Goal: Information Seeking & Learning: Learn about a topic

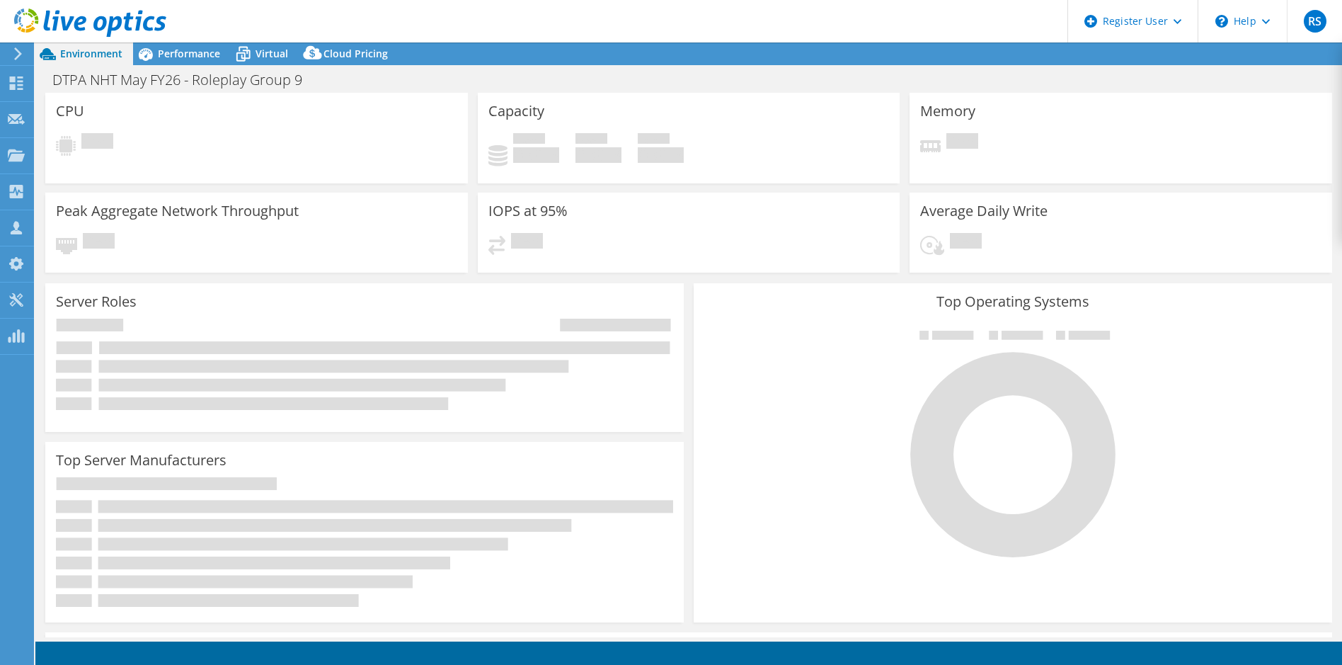
select select "USD"
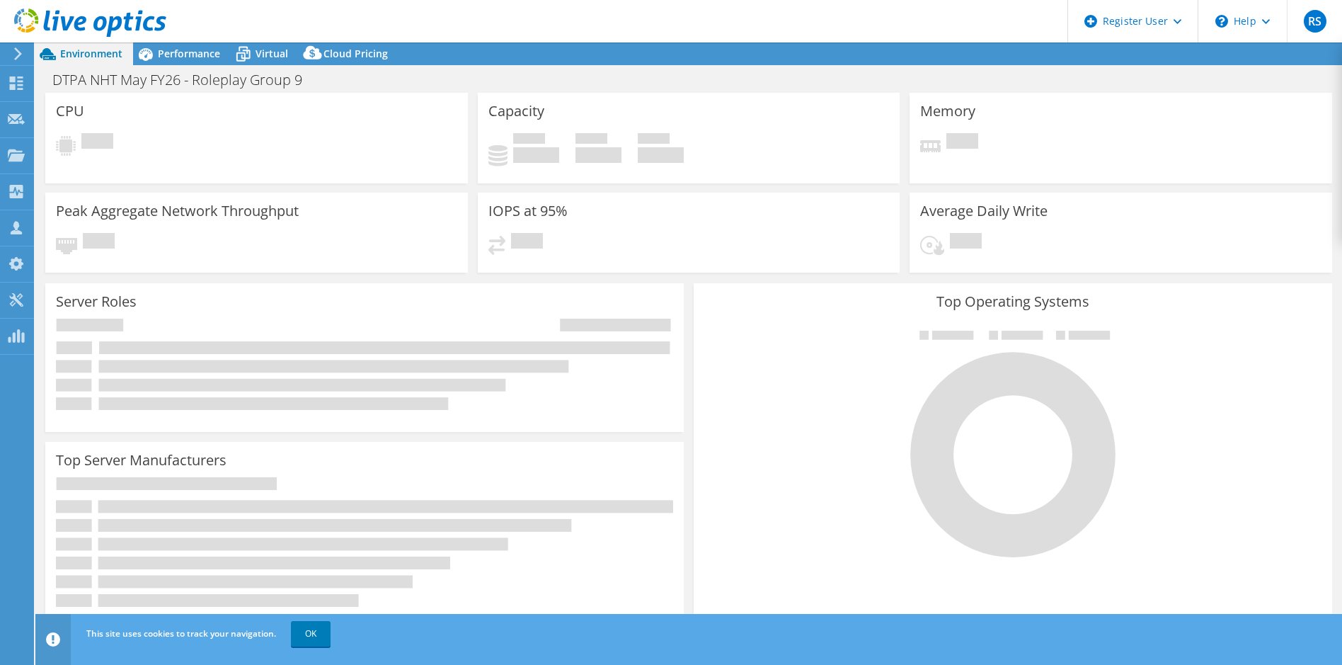
click at [672, 424] on div "Server Roles Physical Servers represent bare metal servers that were targets of…" at bounding box center [364, 357] width 639 height 149
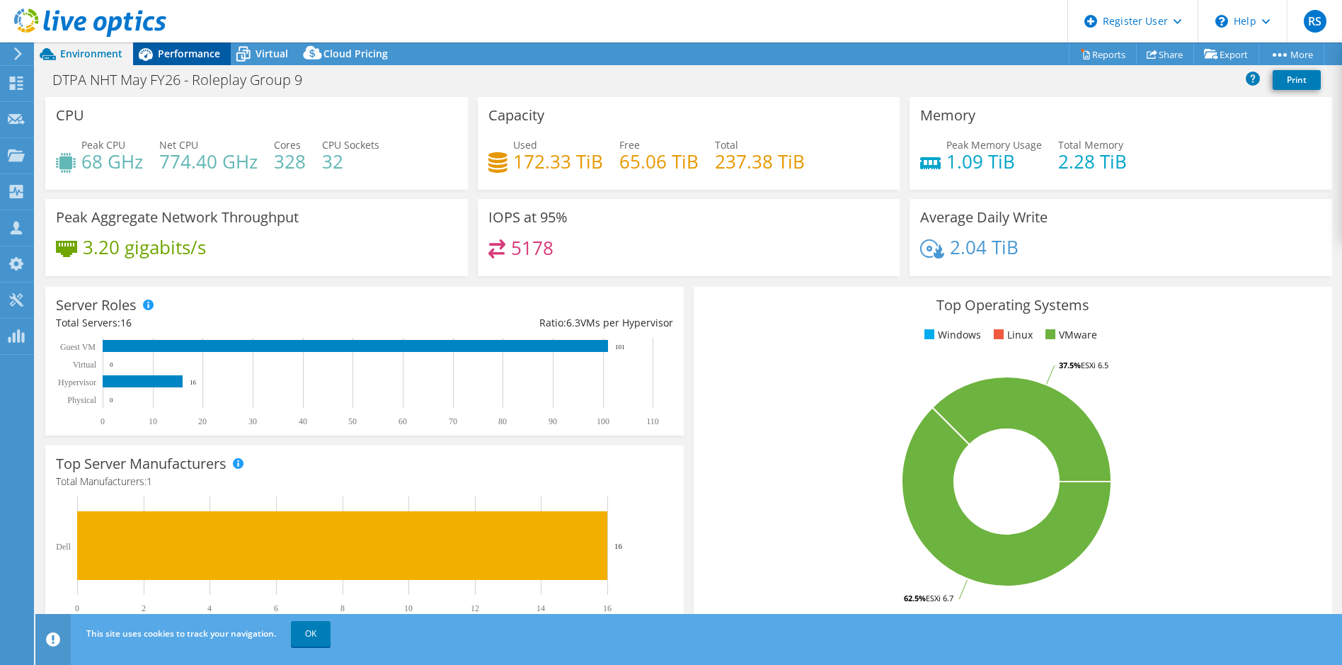
click at [188, 52] on span "Performance" at bounding box center [189, 53] width 62 height 13
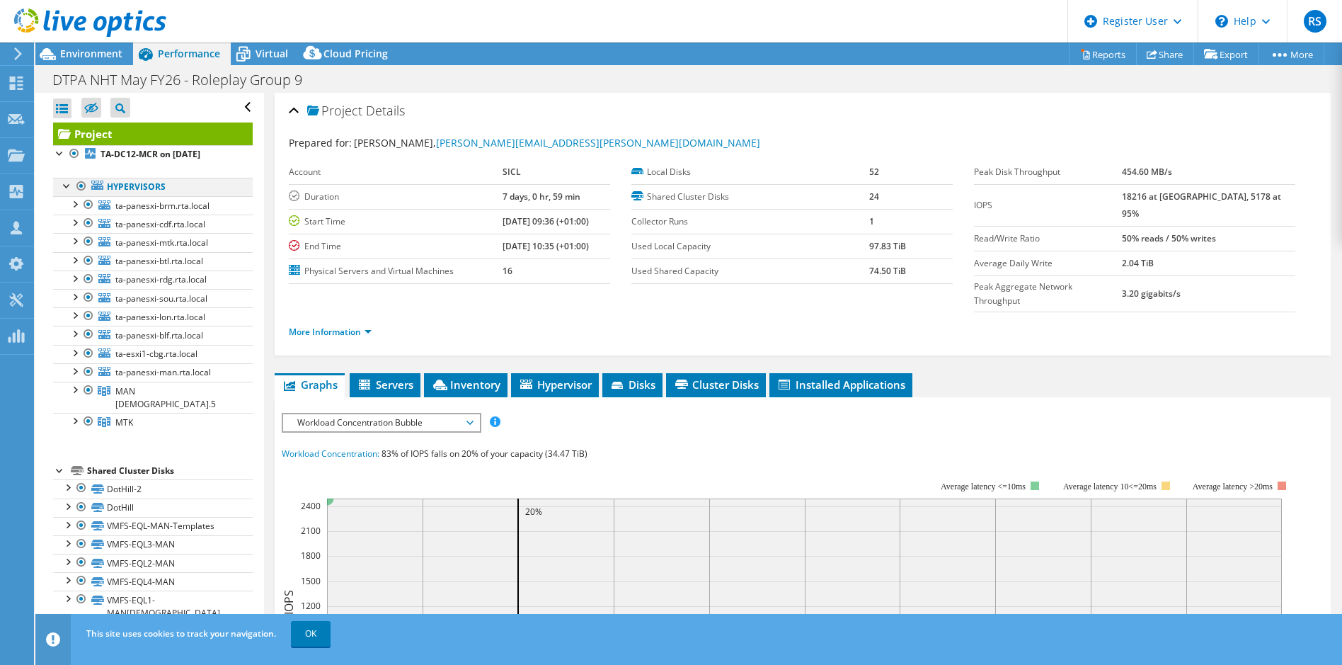
click at [84, 188] on div at bounding box center [81, 186] width 14 height 17
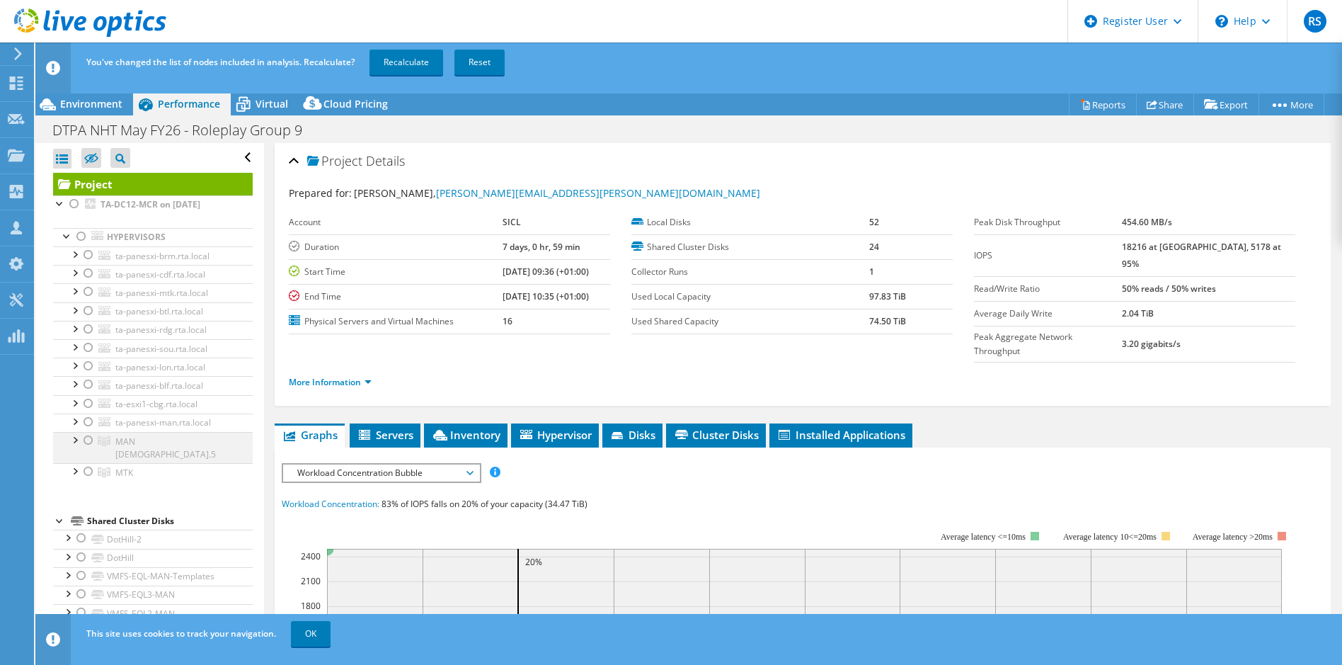
click at [85, 438] on div at bounding box center [88, 440] width 14 height 17
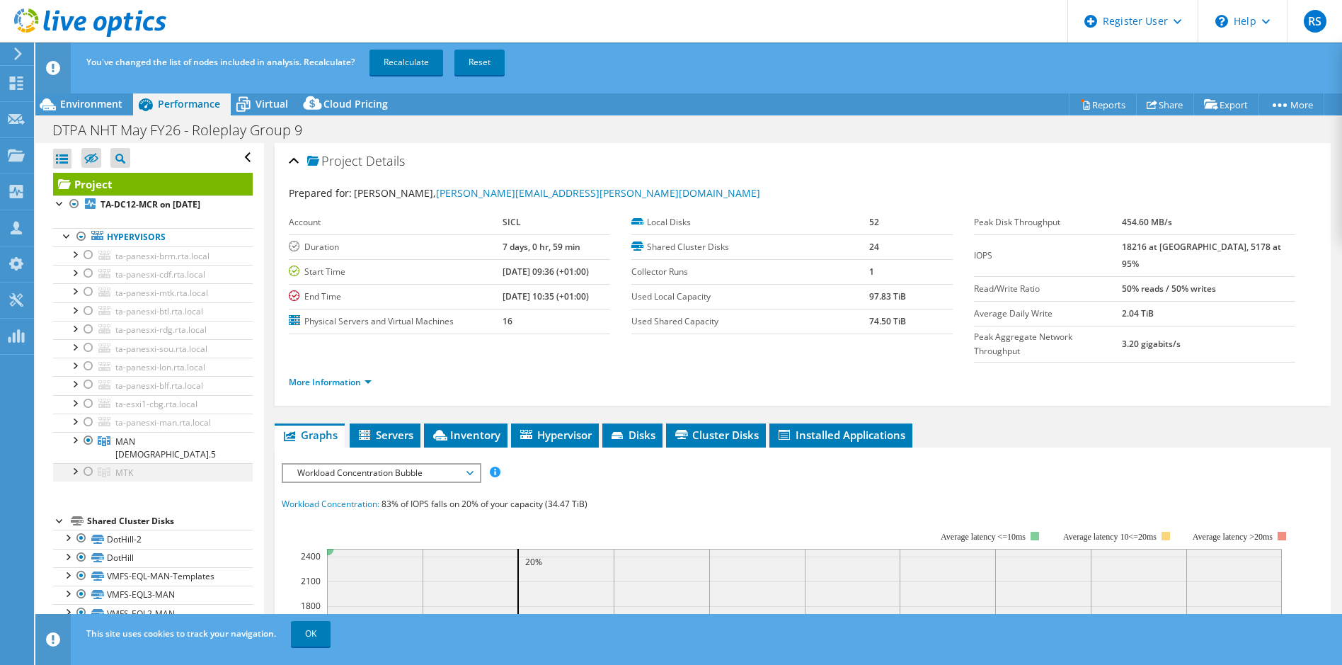
click at [86, 463] on div at bounding box center [88, 471] width 14 height 17
click at [79, 530] on div at bounding box center [81, 538] width 14 height 17
click at [81, 549] on div at bounding box center [81, 557] width 14 height 17
click at [79, 567] on div at bounding box center [81, 575] width 14 height 17
click at [81, 232] on div at bounding box center [81, 236] width 14 height 17
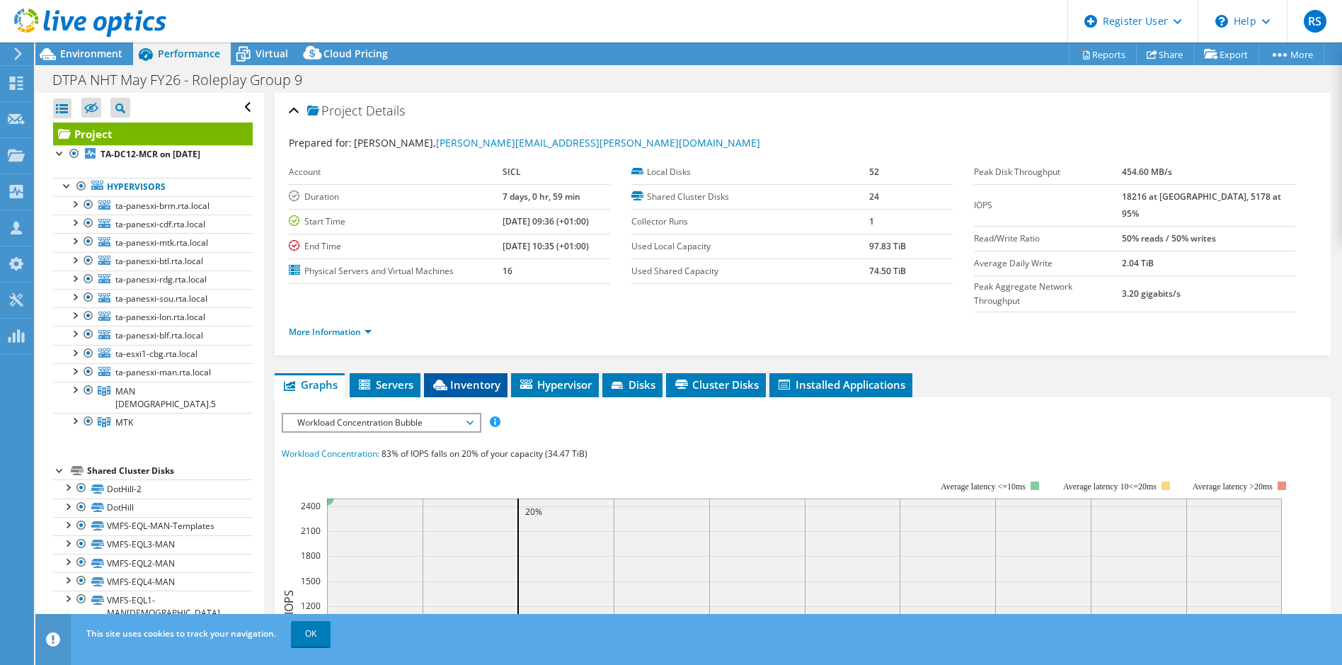
click at [481, 377] on span "Inventory" at bounding box center [465, 384] width 69 height 14
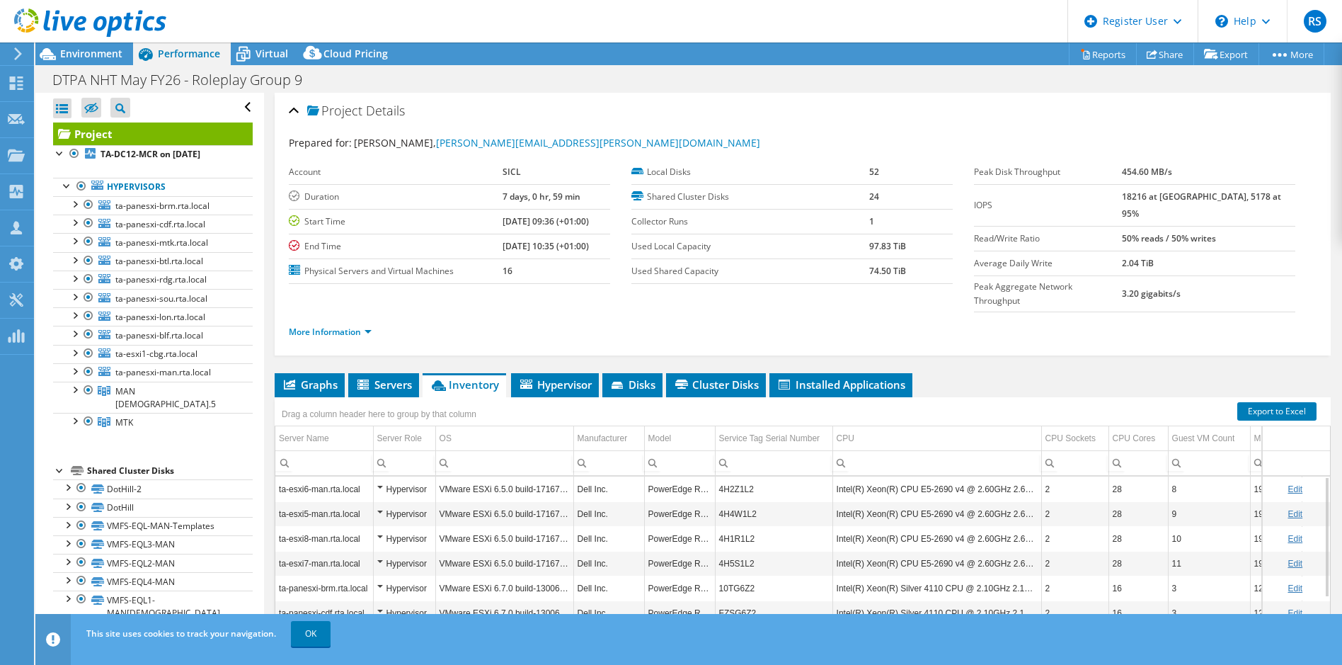
click at [601, 397] on div "Drag a column header here to group by that column" at bounding box center [803, 409] width 1056 height 25
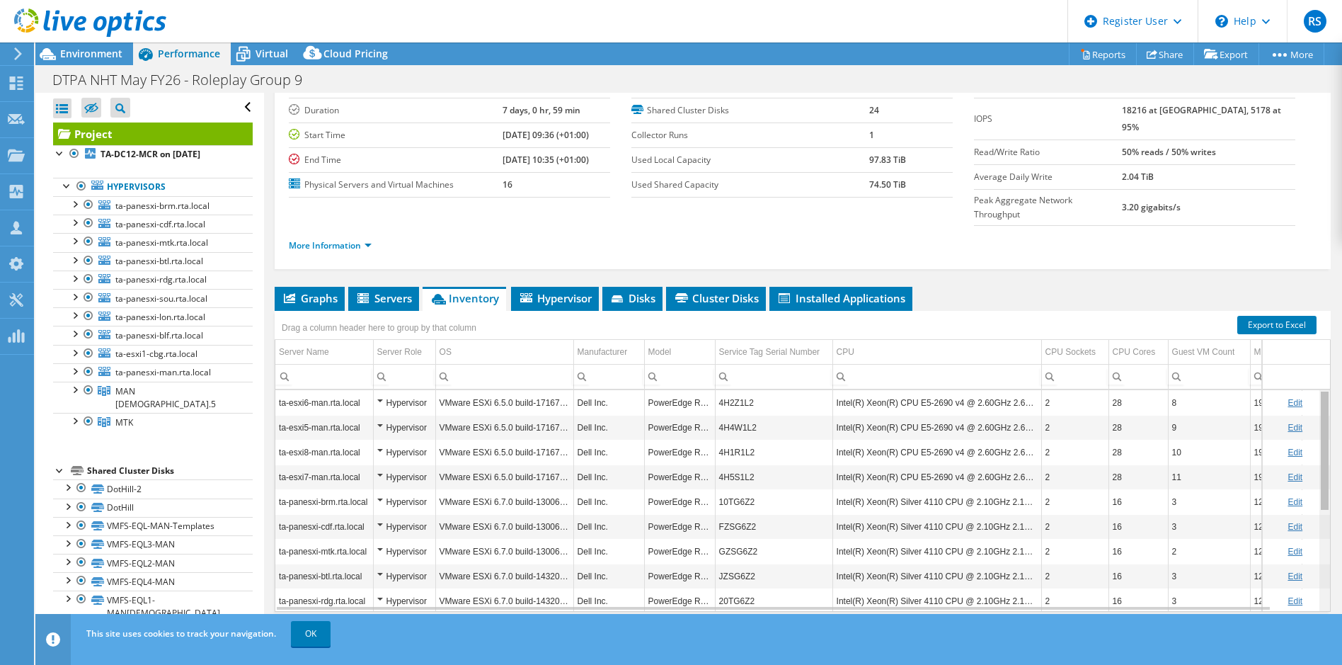
drag, startPoint x: 1319, startPoint y: 462, endPoint x: 1325, endPoint y: 456, distance: 8.5
click at [1325, 456] on body "RS Dell User [PERSON_NAME] [PERSON_NAME][EMAIL_ADDRESS][PERSON_NAME][DOMAIN_NAM…" at bounding box center [671, 332] width 1342 height 665
click at [1325, 456] on div "Project Details Prepared for: [PERSON_NAME], [PERSON_NAME][EMAIL_ADDRESS][PERSO…" at bounding box center [803, 335] width 1078 height 659
click at [675, 514] on td "PowerEdge R640" at bounding box center [679, 526] width 71 height 25
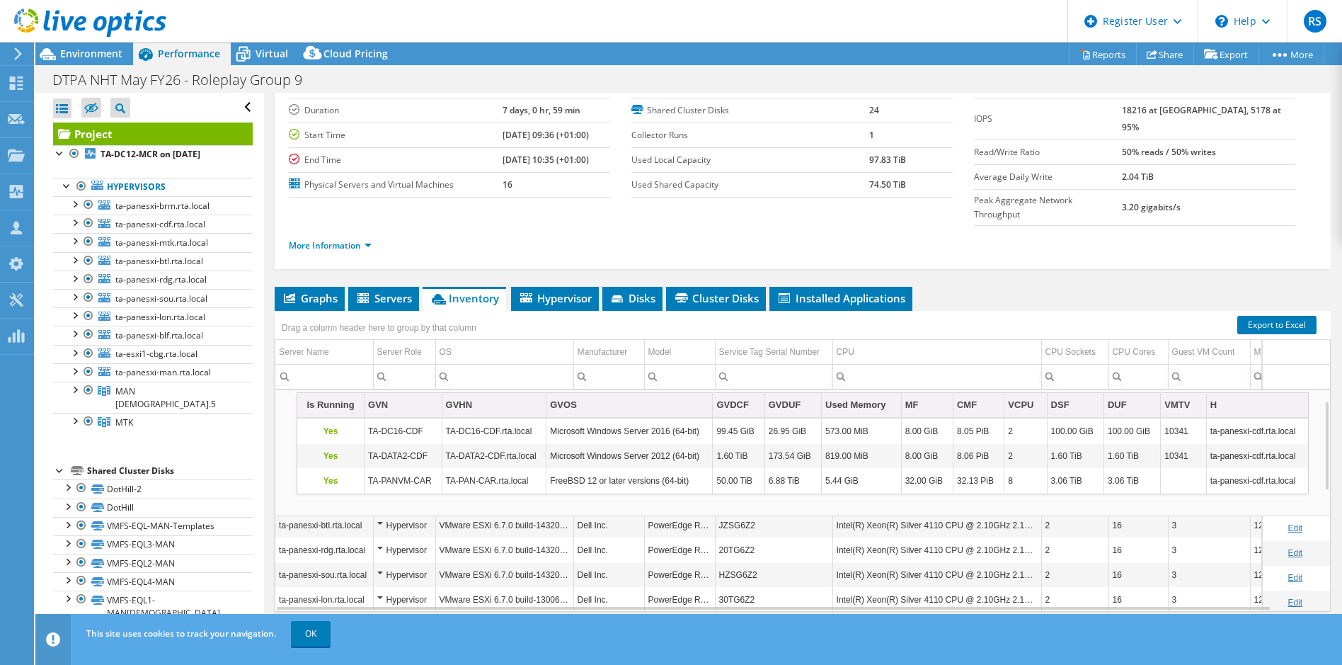
scroll to position [26, 0]
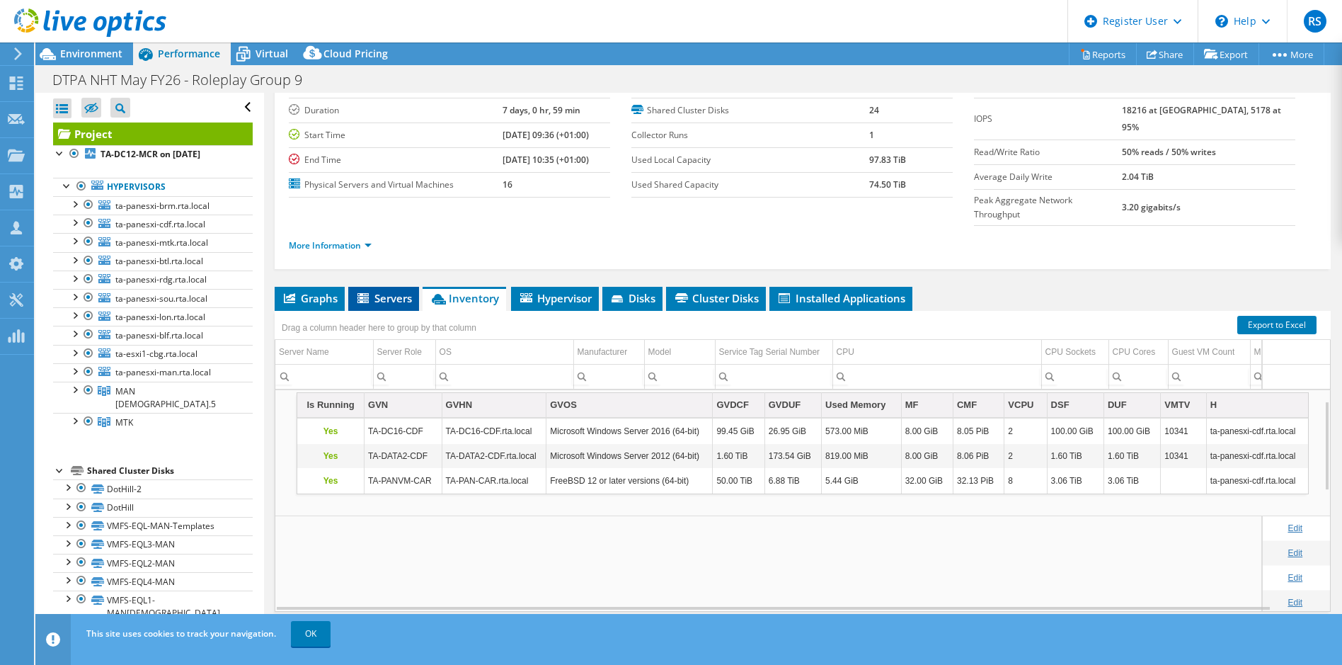
click at [399, 291] on span "Servers" at bounding box center [383, 298] width 57 height 14
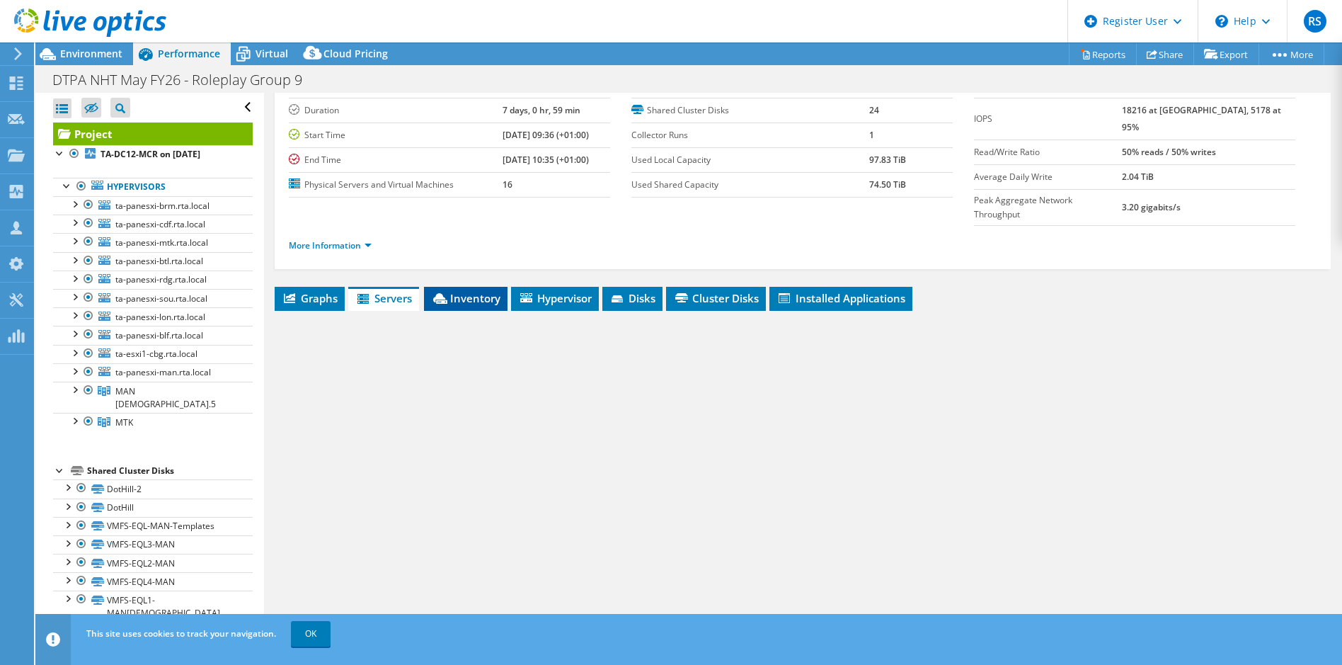
click at [441, 293] on icon at bounding box center [440, 298] width 14 height 11
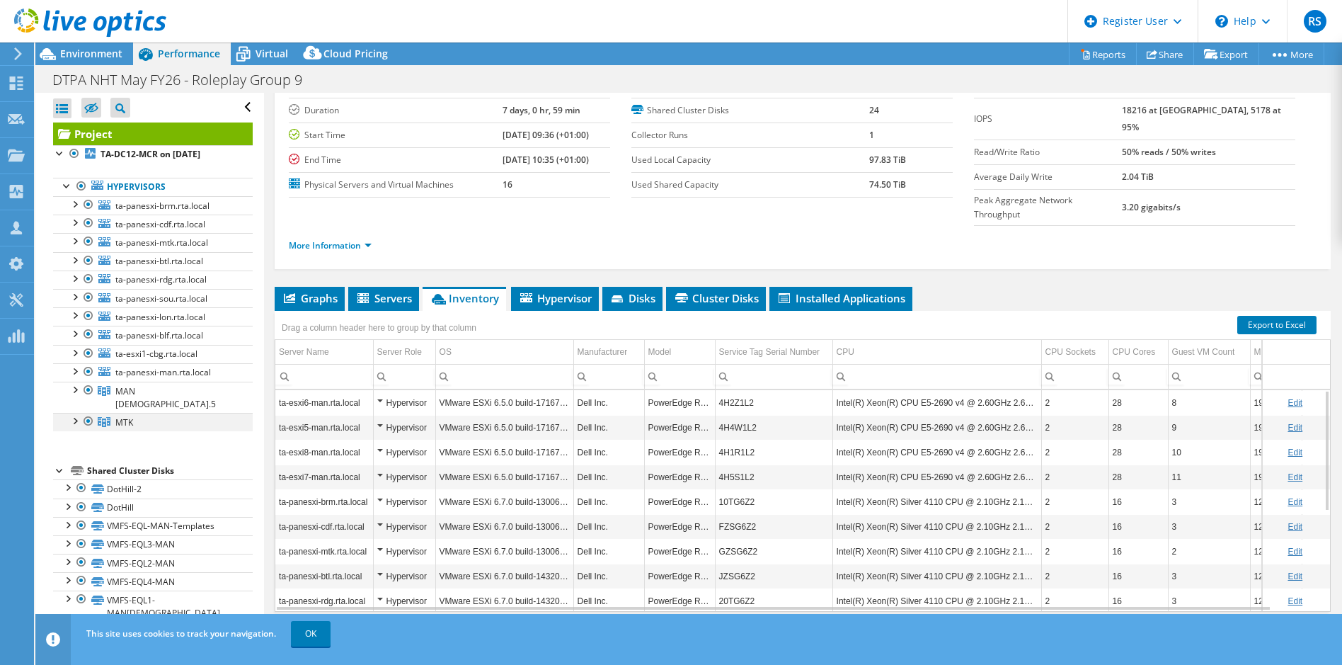
click at [77, 414] on div at bounding box center [74, 420] width 14 height 14
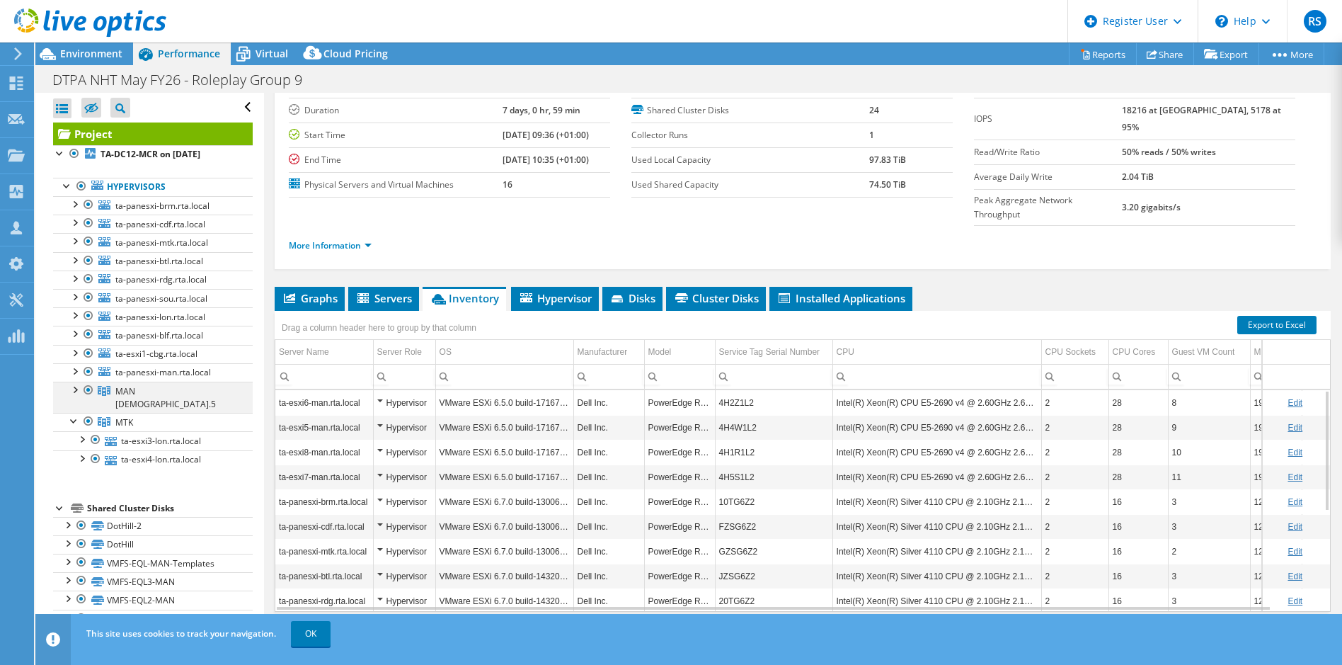
click at [72, 392] on div at bounding box center [74, 389] width 14 height 14
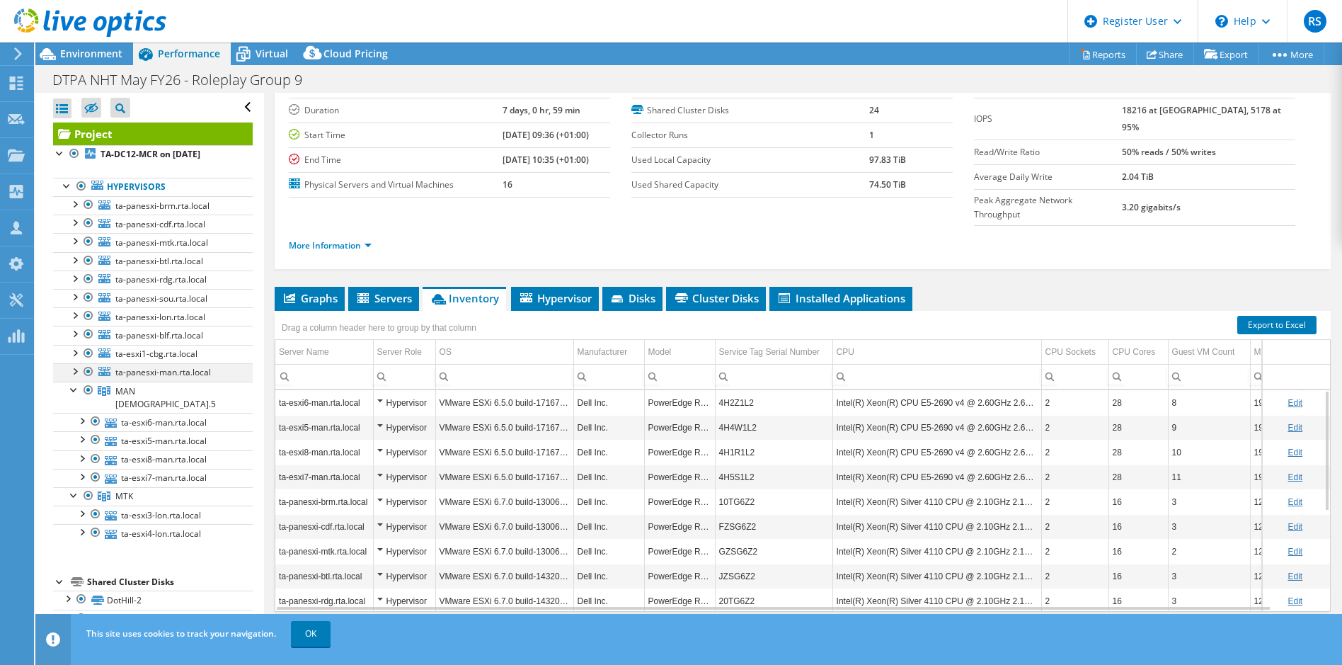
click at [68, 368] on div at bounding box center [74, 370] width 14 height 14
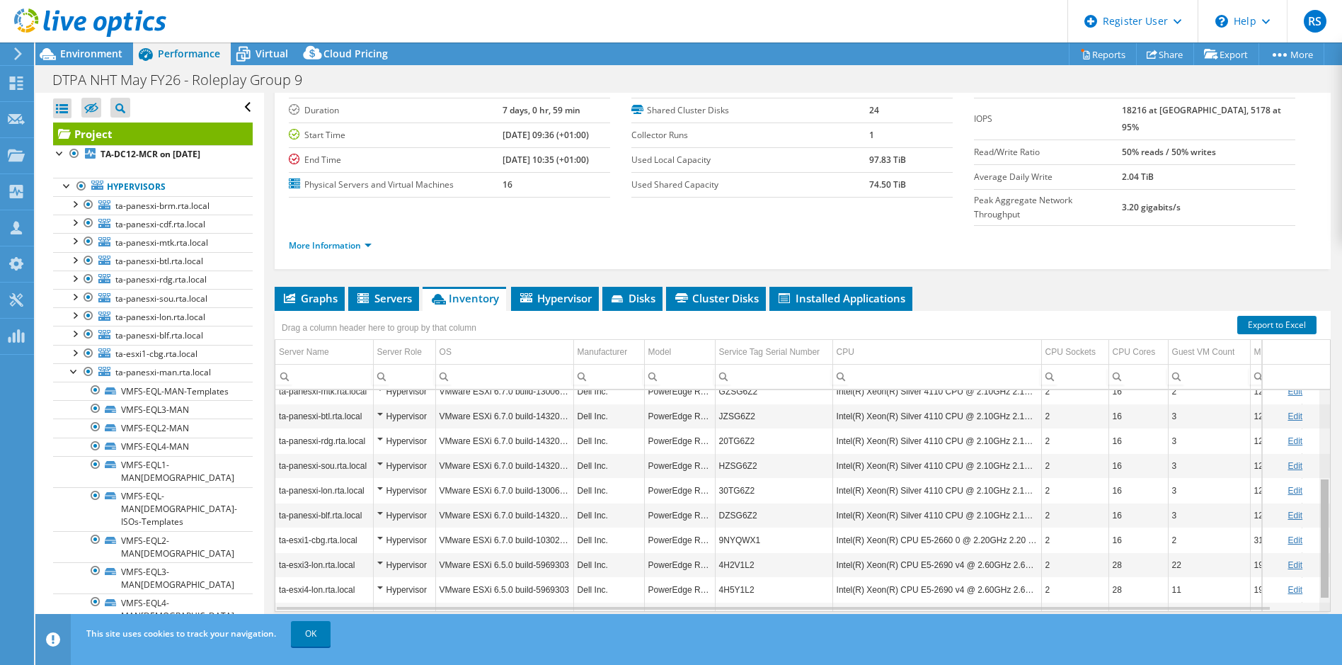
scroll to position [182, 0]
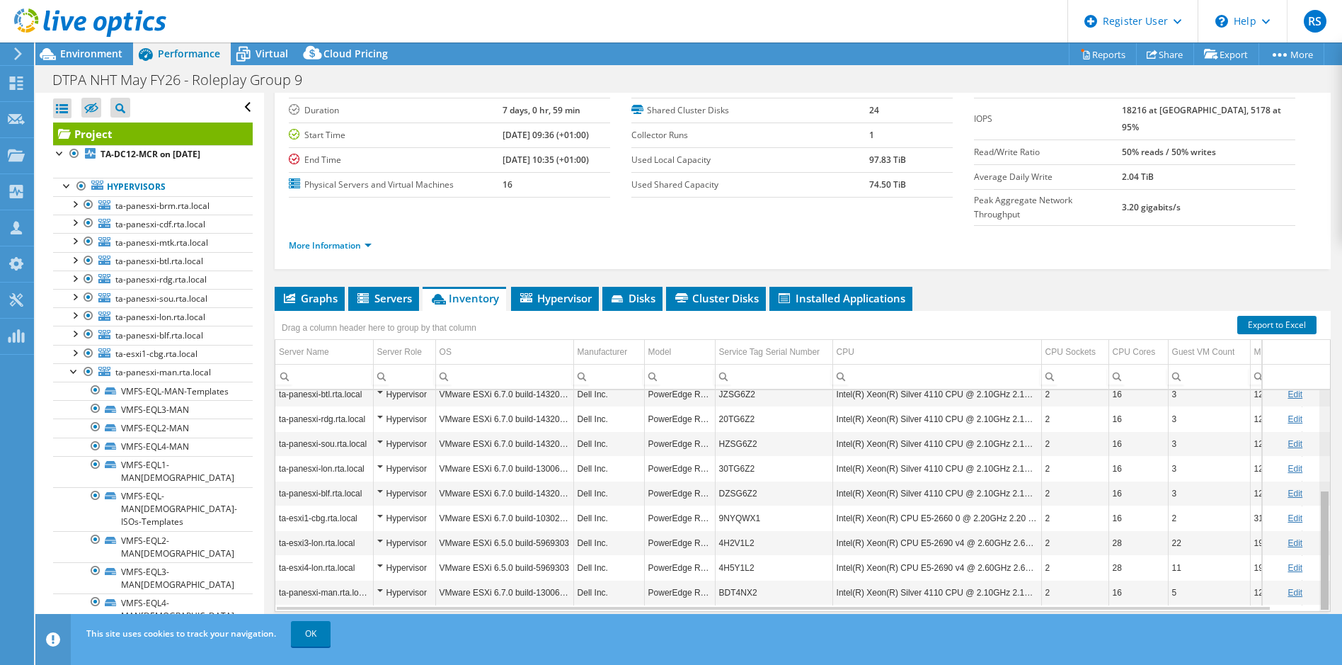
drag, startPoint x: 1318, startPoint y: 409, endPoint x: 1318, endPoint y: 511, distance: 101.3
click at [1318, 511] on body "RS Dell User [PERSON_NAME] [PERSON_NAME][EMAIL_ADDRESS][PERSON_NAME][DOMAIN_NAM…" at bounding box center [671, 332] width 1342 height 665
click at [1321, 511] on div "Data grid" at bounding box center [1325, 550] width 8 height 118
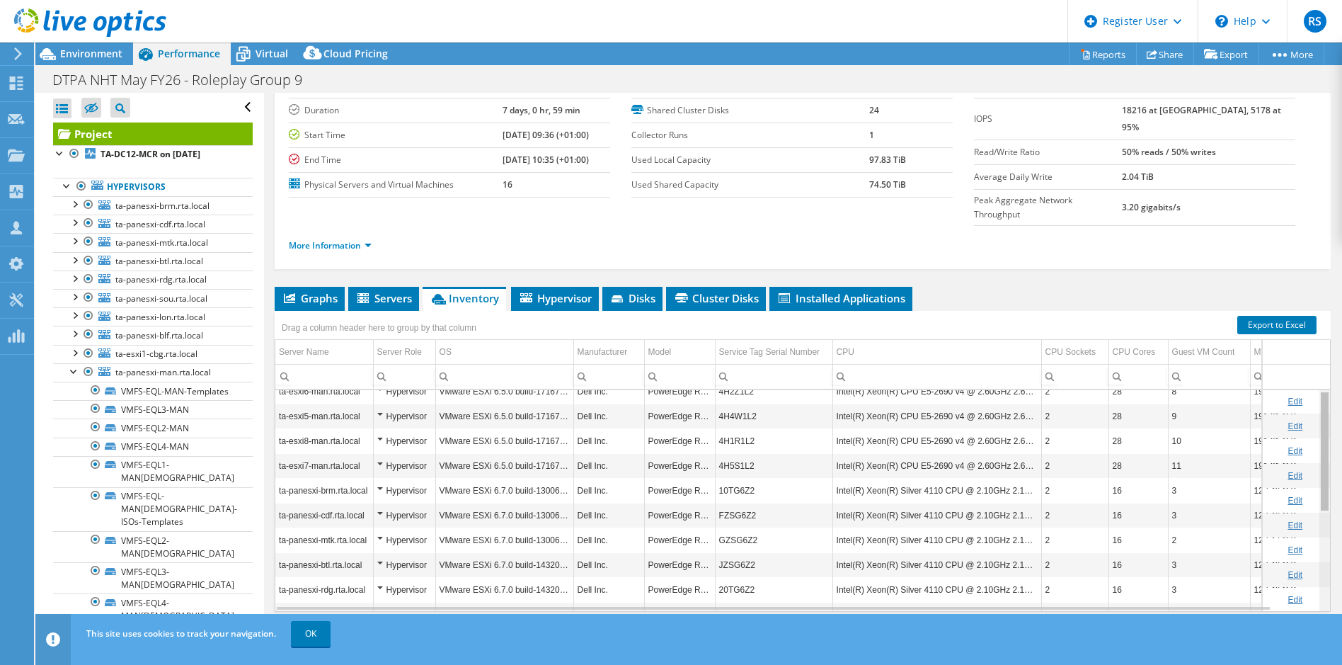
scroll to position [0, 0]
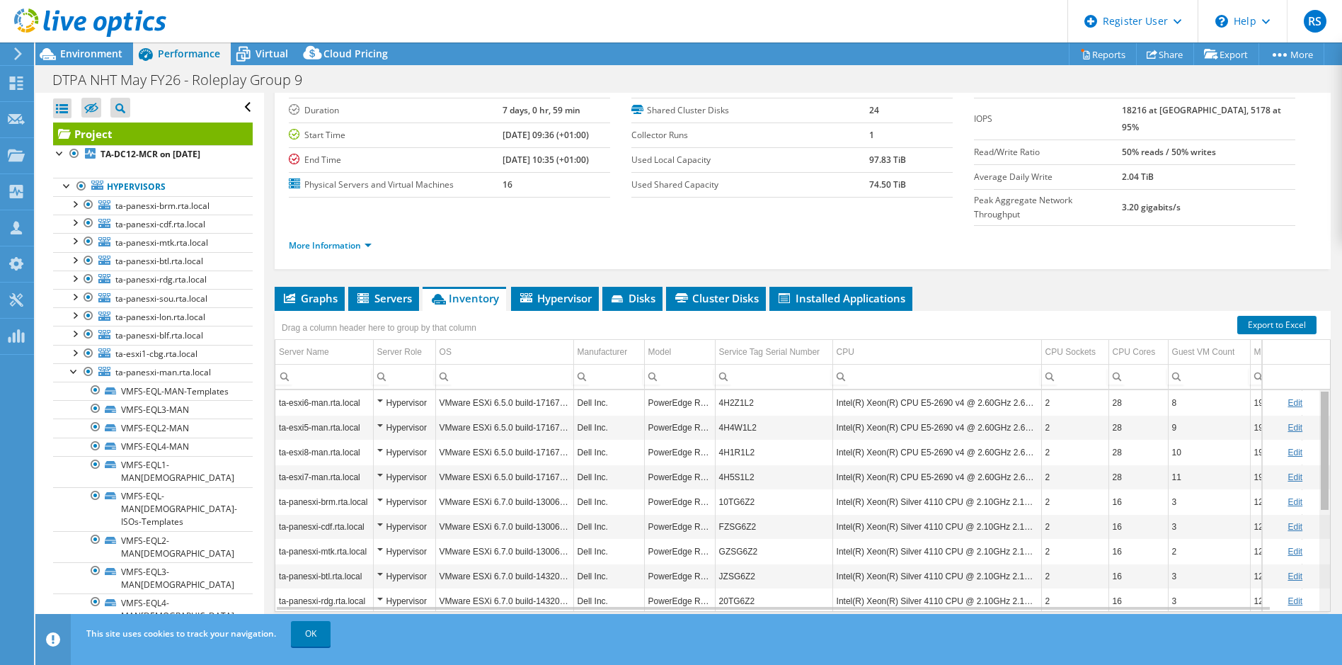
drag, startPoint x: 1315, startPoint y: 514, endPoint x: 1316, endPoint y: 396, distance: 118.2
click at [1316, 396] on body "RS Dell User [PERSON_NAME] [PERSON_NAME][EMAIL_ADDRESS][PERSON_NAME][DOMAIN_NAM…" at bounding box center [671, 332] width 1342 height 665
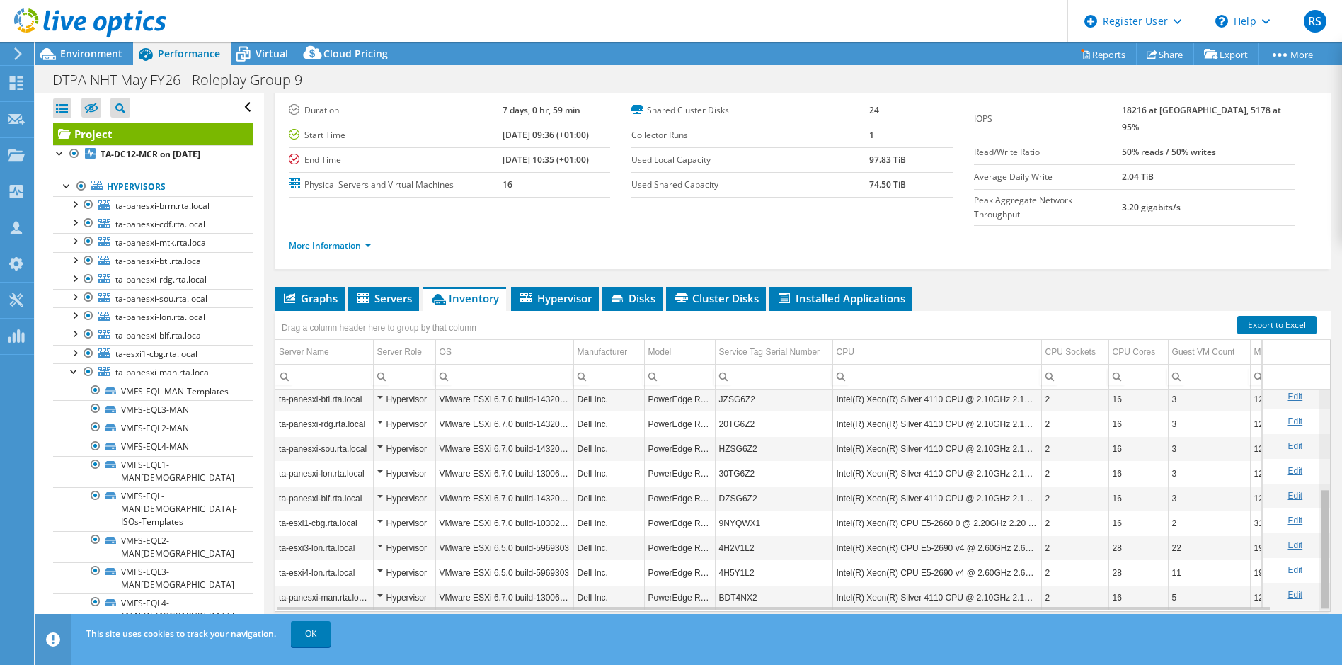
drag, startPoint x: 1317, startPoint y: 426, endPoint x: 1328, endPoint y: 509, distance: 84.3
click at [1328, 509] on body "RS Dell User [PERSON_NAME] [PERSON_NAME][EMAIL_ADDRESS][PERSON_NAME][DOMAIN_NAM…" at bounding box center [671, 332] width 1342 height 665
click at [73, 370] on div at bounding box center [74, 370] width 14 height 14
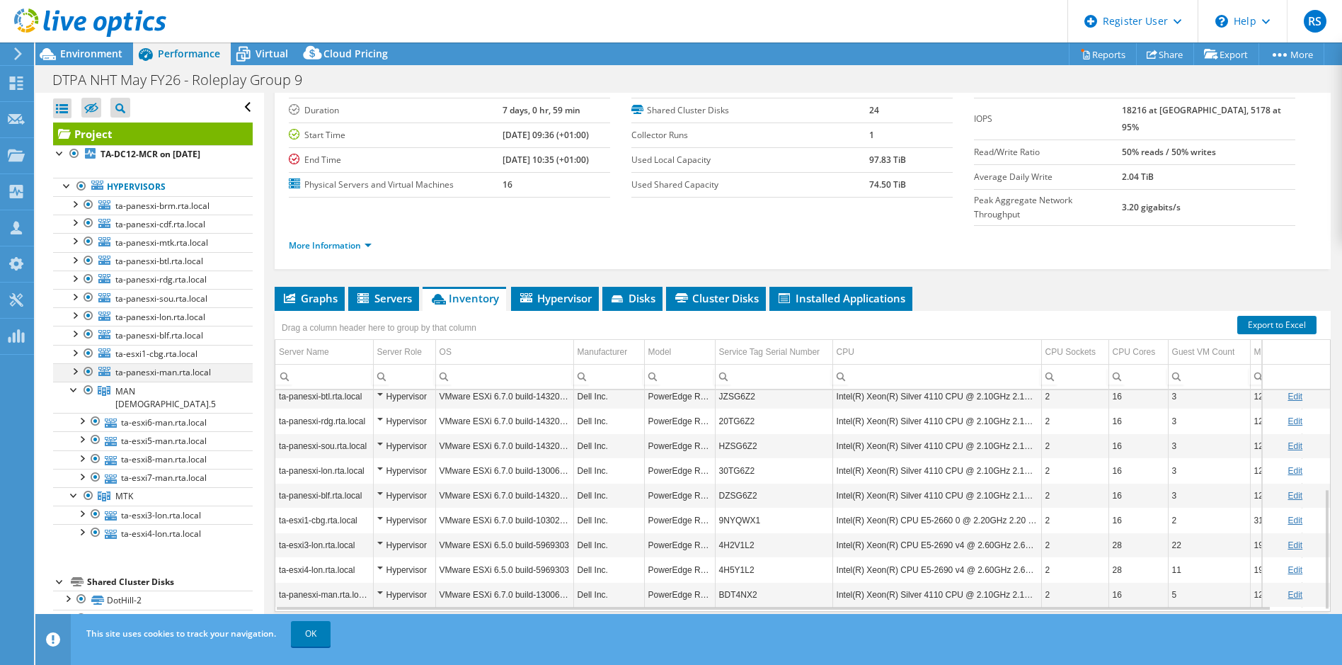
click at [79, 370] on div at bounding box center [74, 370] width 14 height 14
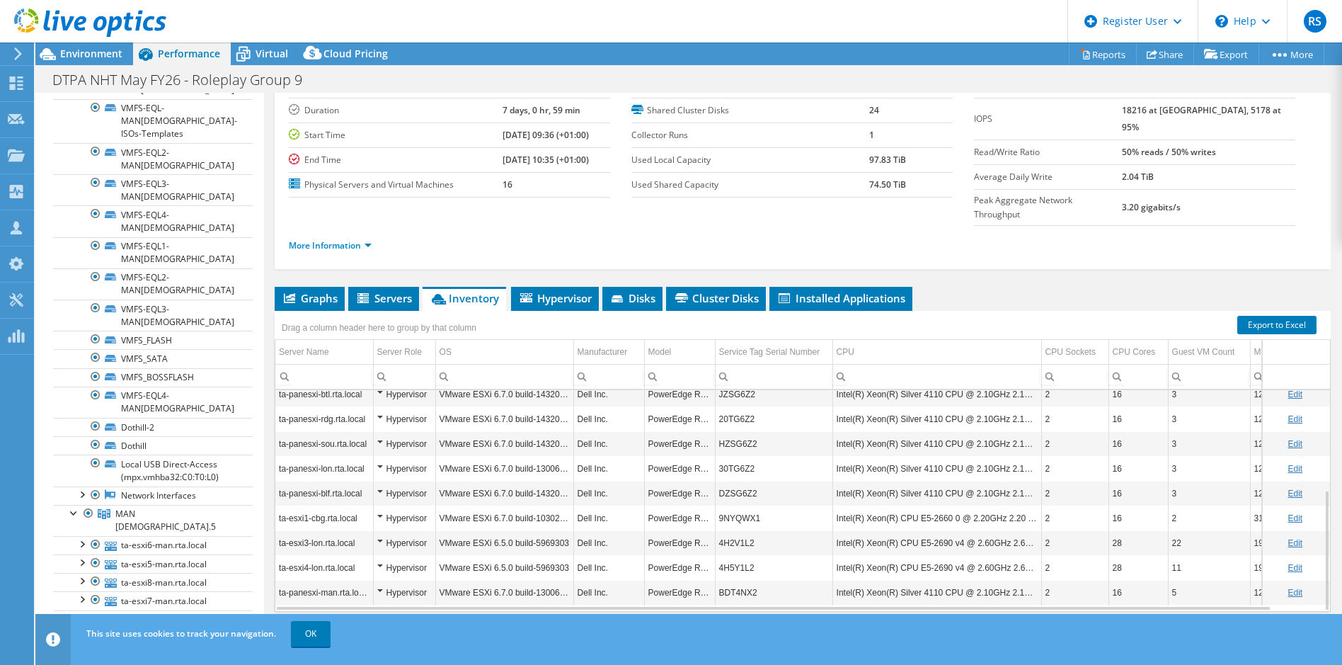
scroll to position [0, 0]
